Goal: Find specific page/section: Find specific page/section

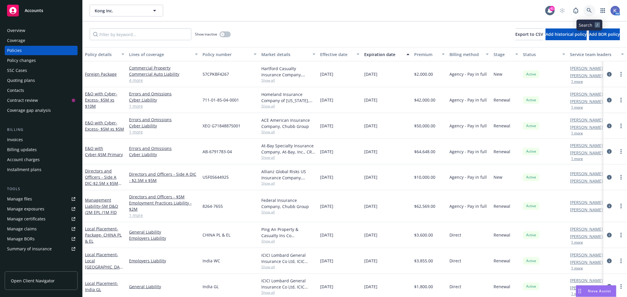
click at [588, 7] on link at bounding box center [589, 11] width 12 height 12
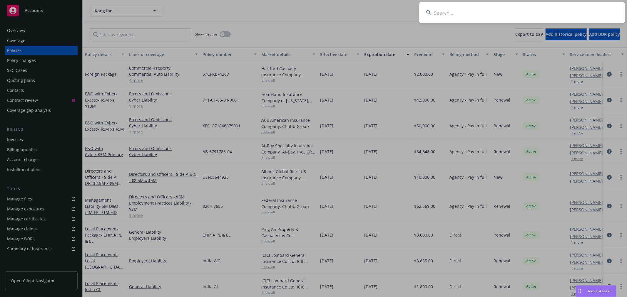
click at [564, 12] on input at bounding box center [522, 12] width 206 height 21
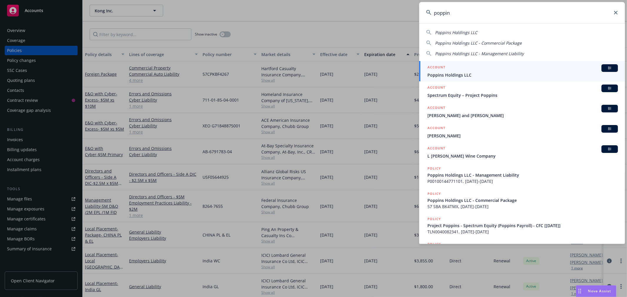
type input "poppin"
click at [444, 74] on span "Poppins Holdings LLC" at bounding box center [522, 75] width 190 height 6
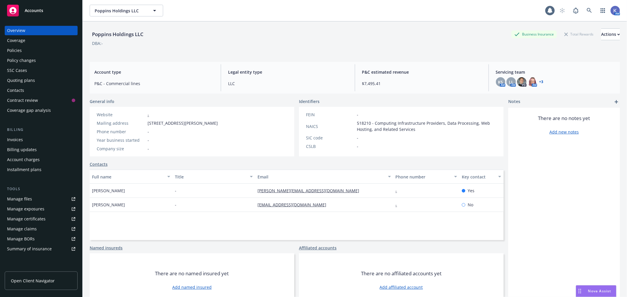
click at [34, 48] on div "Policies" at bounding box center [41, 50] width 68 height 9
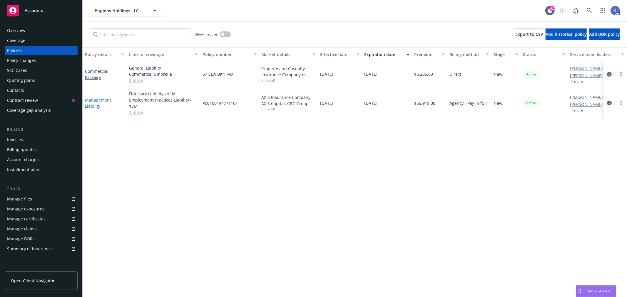
click at [103, 100] on link "Management Liability" at bounding box center [98, 103] width 26 height 12
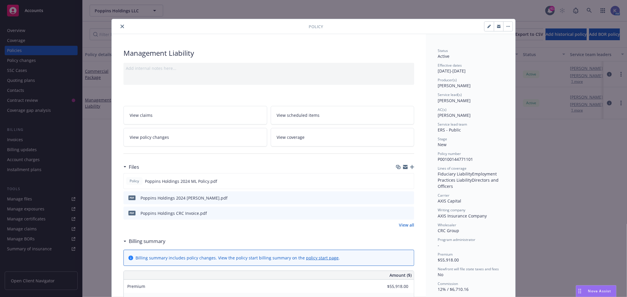
click at [120, 25] on icon "close" at bounding box center [122, 27] width 4 height 4
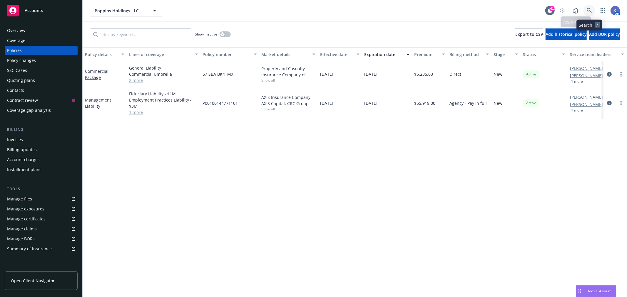
click at [589, 9] on icon at bounding box center [589, 10] width 5 height 5
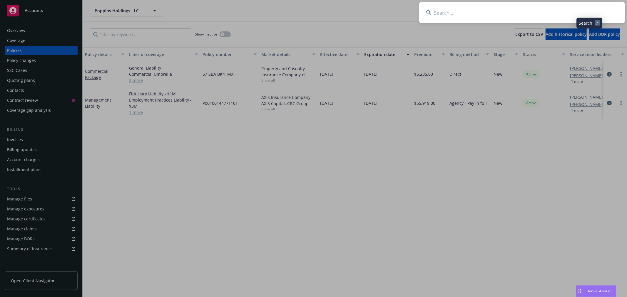
click at [567, 11] on input at bounding box center [522, 12] width 206 height 21
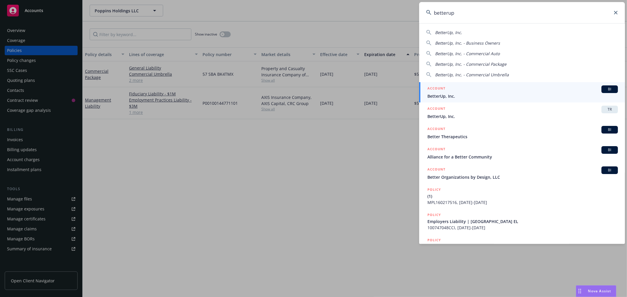
type input "betterup"
click at [445, 93] on span "BetterUp, Inc." at bounding box center [522, 96] width 190 height 6
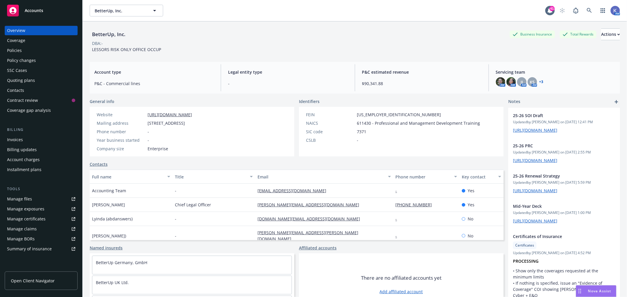
click at [25, 51] on div "Policies" at bounding box center [41, 50] width 68 height 9
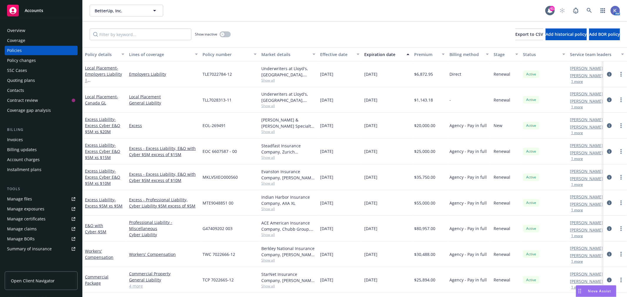
click at [29, 141] on div "Invoices" at bounding box center [41, 139] width 68 height 9
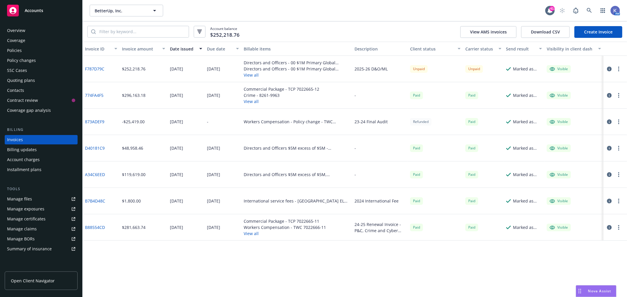
click at [253, 74] on button "View all" at bounding box center [297, 75] width 106 height 6
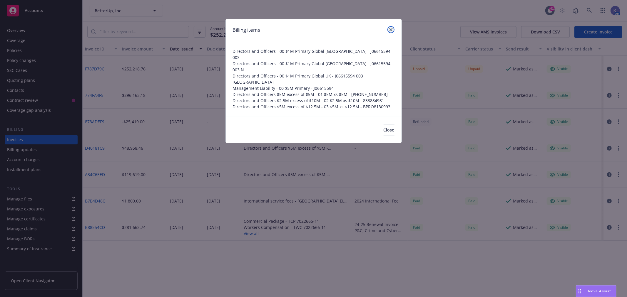
click at [392, 28] on icon "close" at bounding box center [391, 30] width 4 height 4
